Goal: Communication & Community: Answer question/provide support

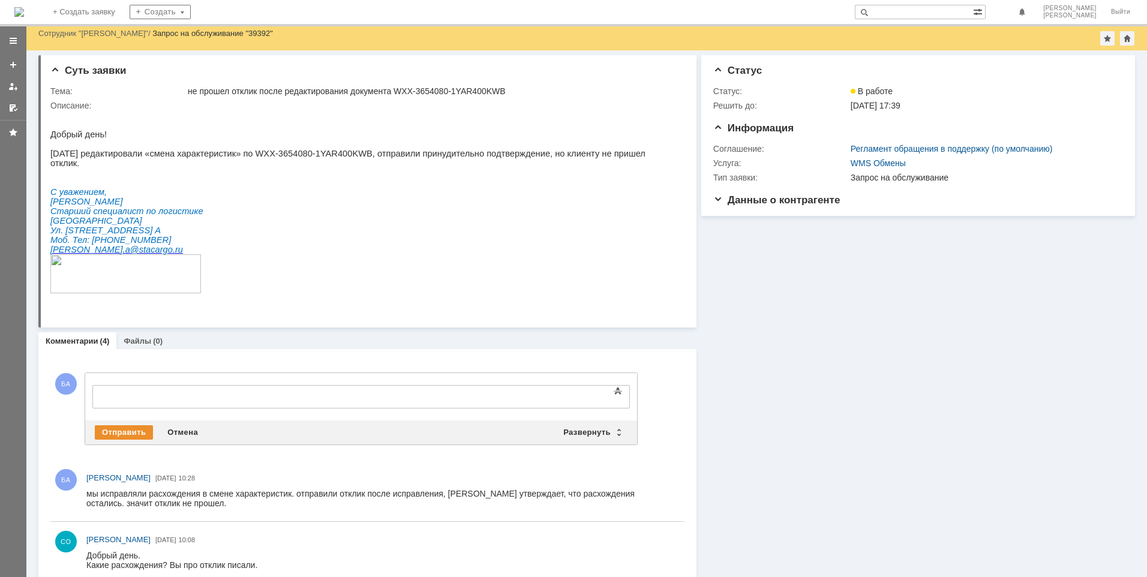
scroll to position [193, 0]
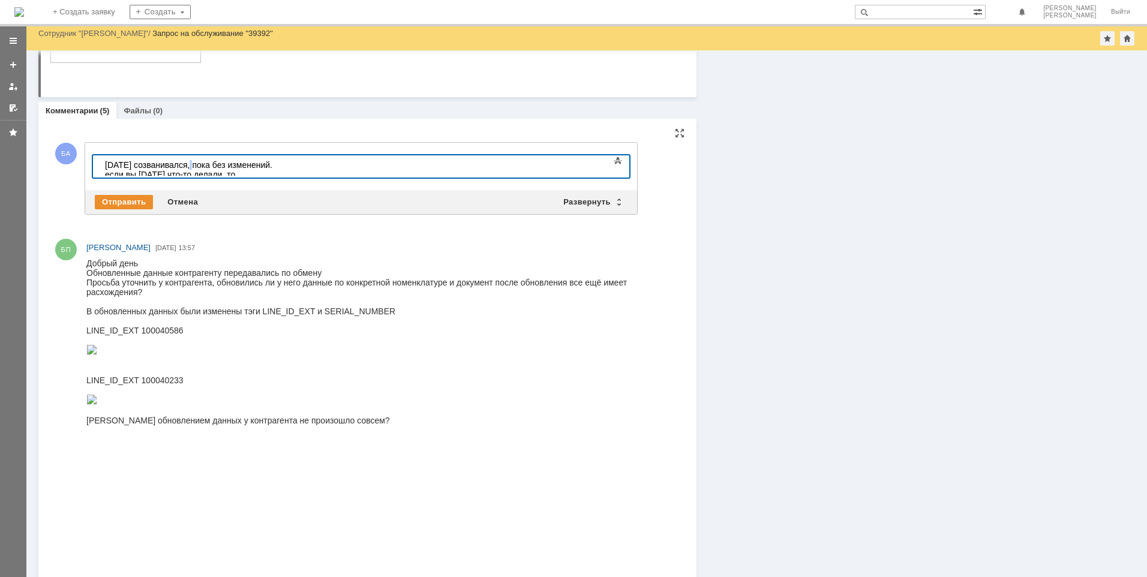
click at [191, 165] on div "сегодня созванивался, пока без изменений. если вы сегодня что-то делали, то" at bounding box center [190, 169] width 170 height 19
click at [275, 165] on div "сегодня созванивался - пока без изменений. если вы сегодня что-то делали, то" at bounding box center [190, 169] width 170 height 19
click at [275, 163] on div "сегодня созванивался - пока без изменений. если вы сегодня что-то делали, то" at bounding box center [190, 169] width 170 height 19
click at [275, 161] on div "сегодня созванивался - пока без изменений. Если вы сегодня что-то делали, то" at bounding box center [190, 169] width 170 height 19
drag, startPoint x: 447, startPoint y: 166, endPoint x: 490, endPoint y: 164, distance: 43.2
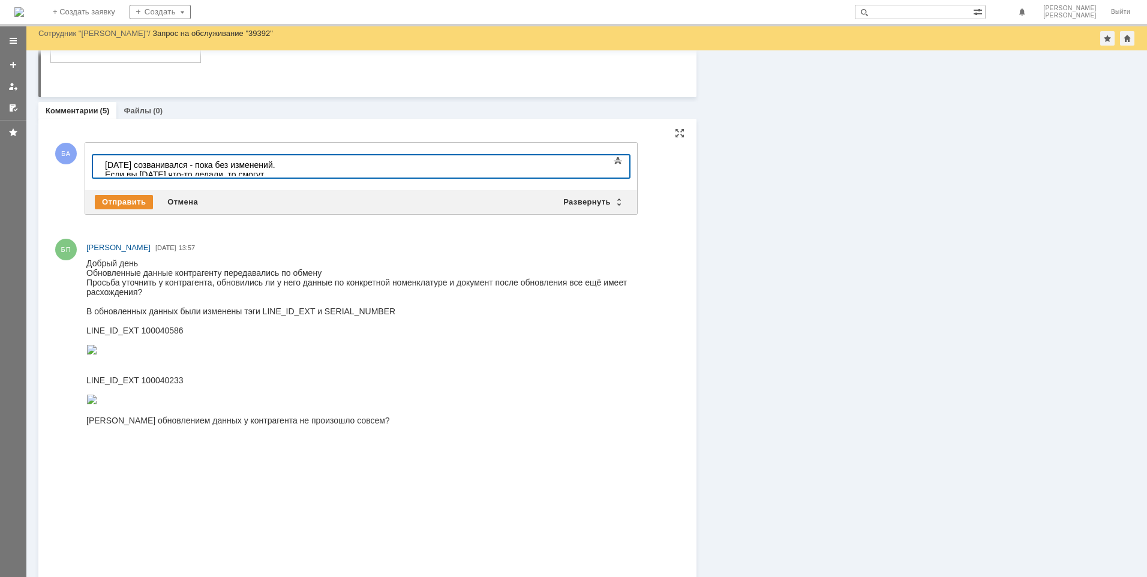
click at [275, 164] on div "сегодня созванивался - пока без изменений. Если вы сегодня что-то делали, то см…" at bounding box center [190, 174] width 170 height 29
click at [275, 166] on div "сегодня созванивался - пока без изменений. Если вы сегодня что-то делали, то см…" at bounding box center [190, 174] width 170 height 29
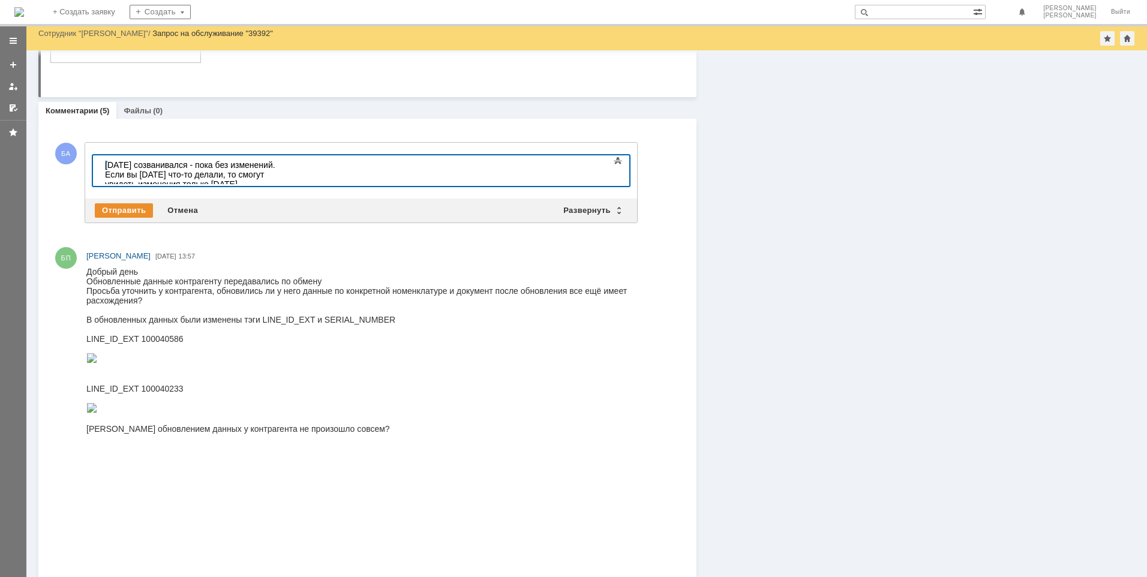
drag, startPoint x: 108, startPoint y: 163, endPoint x: 102, endPoint y: 164, distance: 6.0
click at [102, 164] on body "сегодня созванивался - пока без изменений. Если вы сегодня что-то делали, то см…" at bounding box center [190, 179] width 180 height 48
click at [106, 189] on div at bounding box center [190, 194] width 170 height 10
drag, startPoint x: 103, startPoint y: 170, endPoint x: 281, endPoint y: 162, distance: 178.4
click at [280, 162] on body "Сегодня созванивался - пока без изменений. Если вы сегодня что-то делали, то см…" at bounding box center [190, 179] width 180 height 48
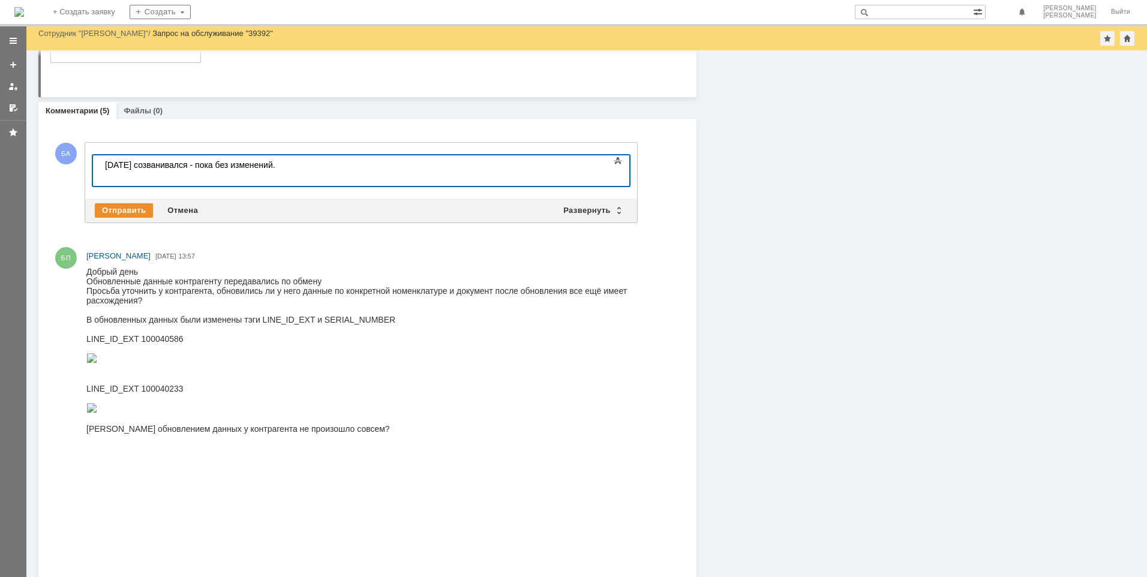
click at [193, 164] on div "Сегодня созванивался - пока без изменений." at bounding box center [190, 165] width 170 height 10
drag, startPoint x: 353, startPoint y: 167, endPoint x: 101, endPoint y: 161, distance: 252.7
click at [101, 161] on body "Сегодня созванивался в 11 часов - пока без изменений." at bounding box center [190, 174] width 180 height 38
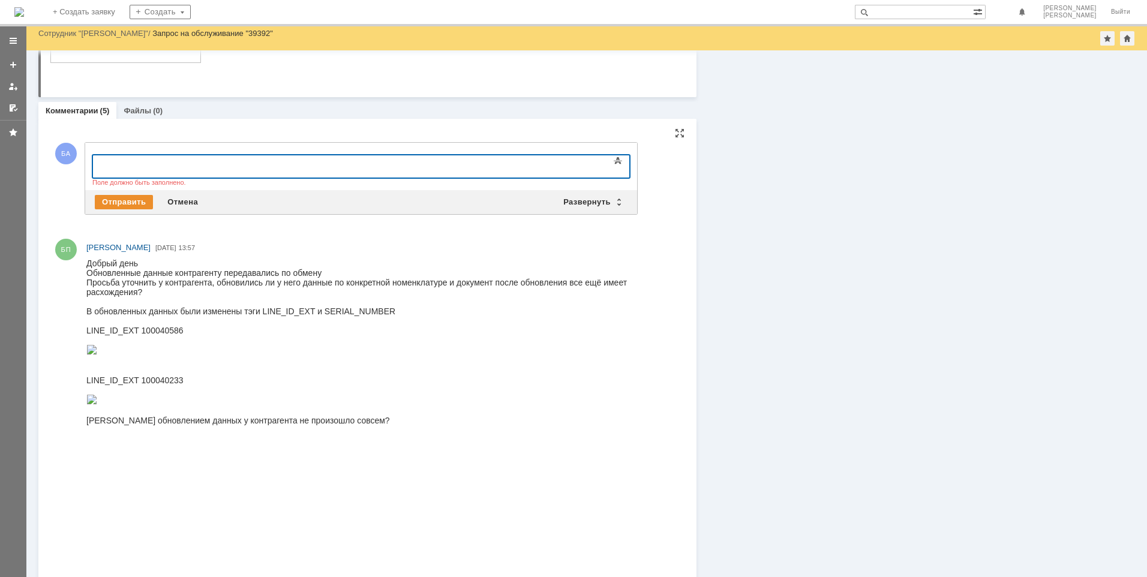
click at [144, 164] on div at bounding box center [190, 165] width 170 height 10
click at [167, 164] on div at bounding box center [190, 165] width 170 height 10
click at [196, 163] on div "ответ контрагента: "" at bounding box center [190, 165] width 170 height 10
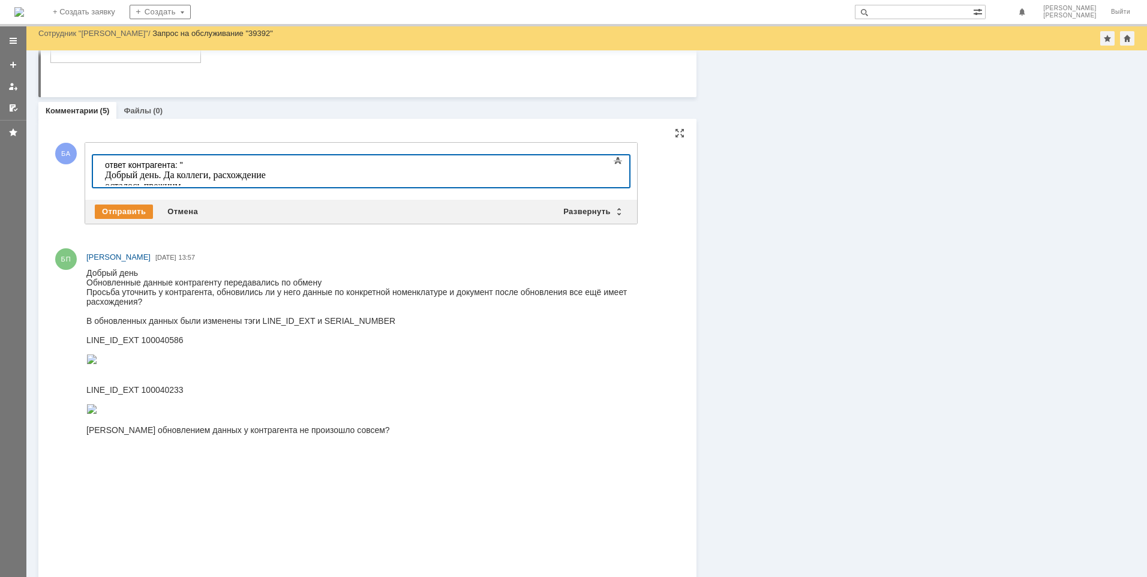
click at [104, 175] on body "ответ контрагента: " Добрый день. Да коллеги, расхождение осталось прежним" at bounding box center [190, 175] width 180 height 41
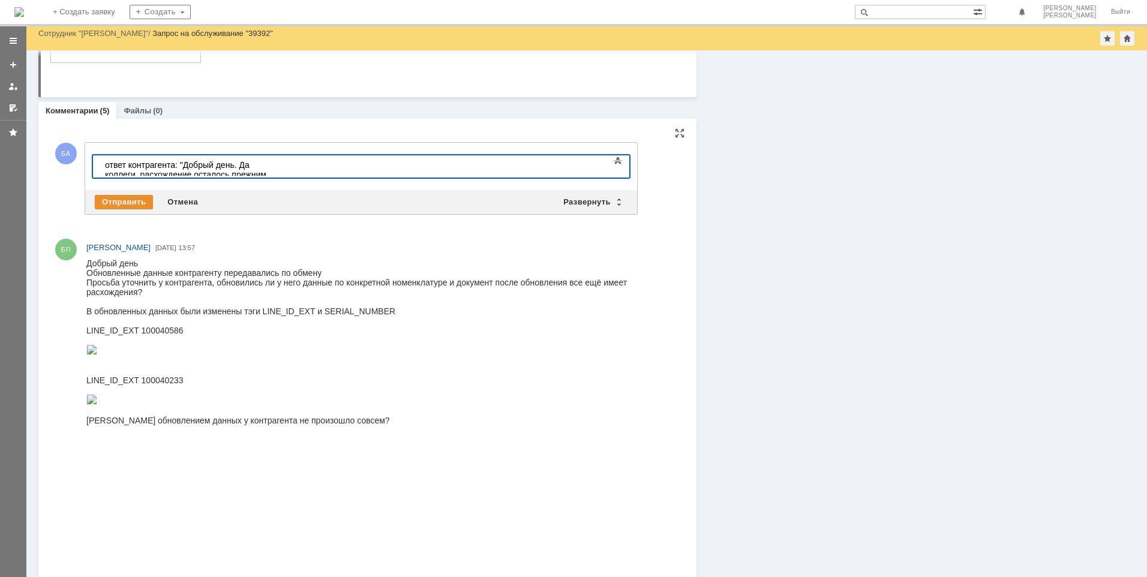
click at [275, 162] on div "ответ контрагента: " Добрый день. Да коллеги, расхождение осталось прежним" at bounding box center [190, 169] width 170 height 19
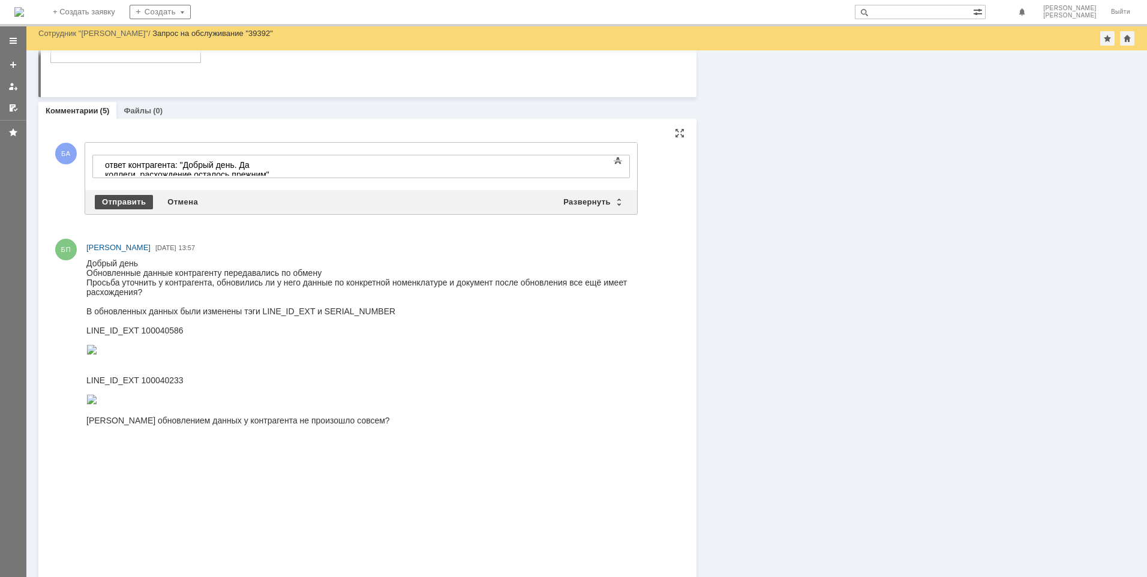
click at [120, 198] on div "Отправить" at bounding box center [124, 202] width 58 height 14
